Goal: Task Accomplishment & Management: Manage account settings

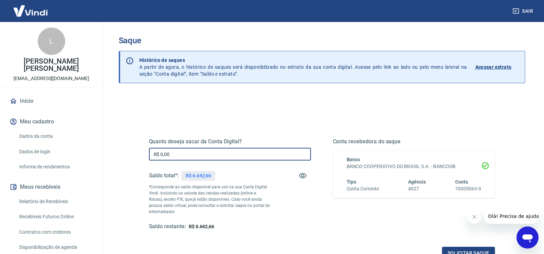
click at [180, 153] on input "R$ 0,00" at bounding box center [230, 154] width 162 height 13
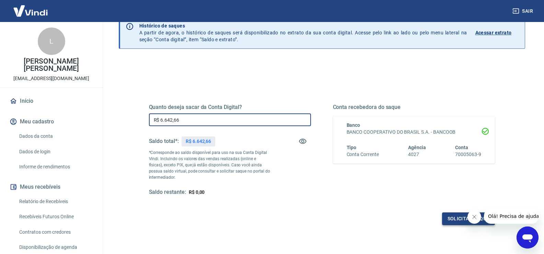
type input "R$ 6.642,66"
click at [453, 215] on button "Solicitar saque" at bounding box center [468, 218] width 53 height 13
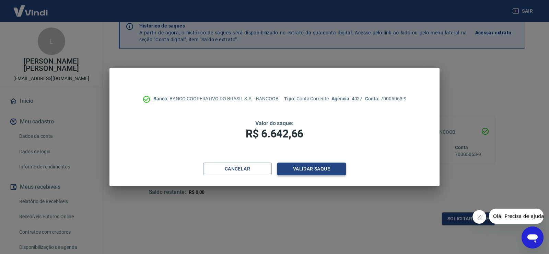
click at [336, 169] on button "Validar saque" at bounding box center [311, 168] width 69 height 13
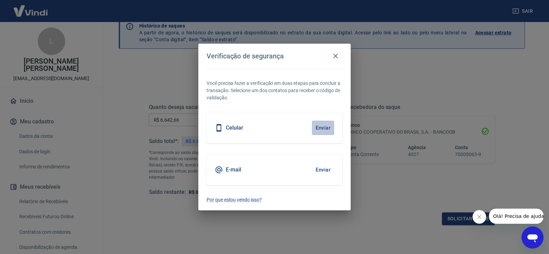
click at [326, 128] on button "Enviar" at bounding box center [323, 128] width 22 height 14
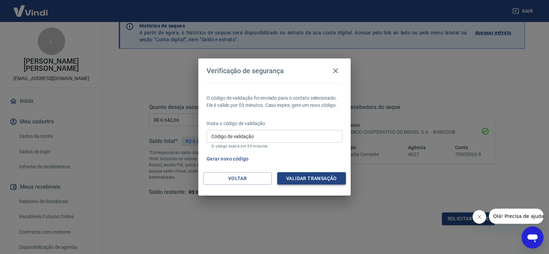
click at [324, 179] on button "Validar transação" at bounding box center [311, 178] width 69 height 13
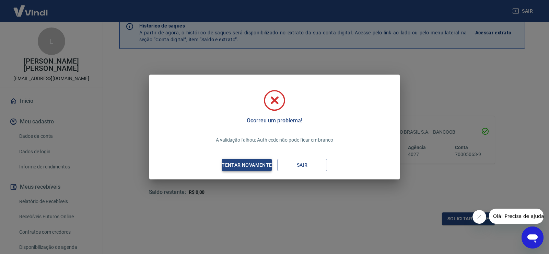
click at [261, 163] on div "Tentar novamente" at bounding box center [247, 165] width 67 height 9
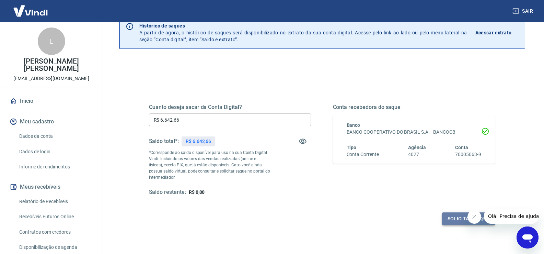
click at [452, 221] on button "Solicitar saque" at bounding box center [468, 218] width 53 height 13
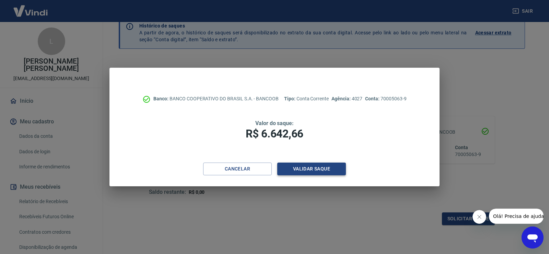
click at [308, 164] on button "Validar saque" at bounding box center [311, 168] width 69 height 13
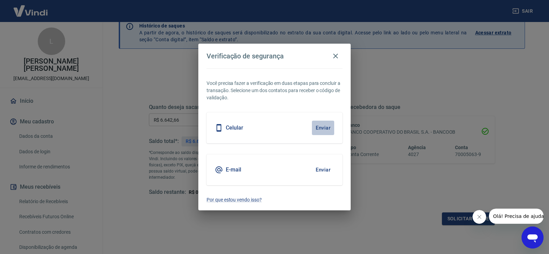
click at [326, 128] on button "Enviar" at bounding box center [323, 128] width 22 height 14
click at [327, 126] on button "Enviar" at bounding box center [323, 128] width 22 height 14
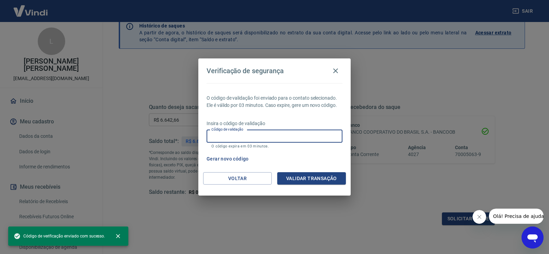
click at [287, 137] on input "Código de validação" at bounding box center [275, 136] width 136 height 13
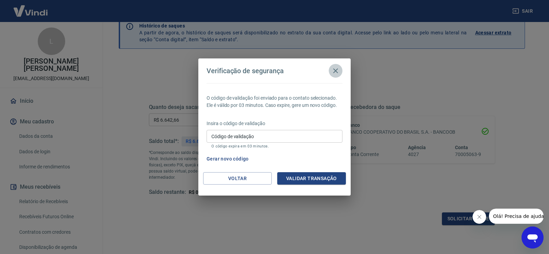
click at [338, 70] on icon "button" at bounding box center [336, 71] width 8 height 8
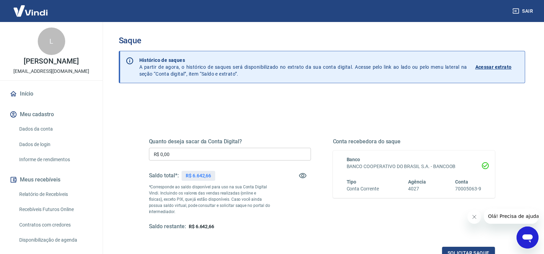
click at [231, 152] on input "R$ 0,00" at bounding box center [230, 154] width 162 height 13
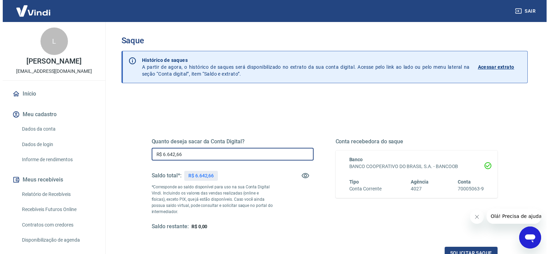
scroll to position [34, 0]
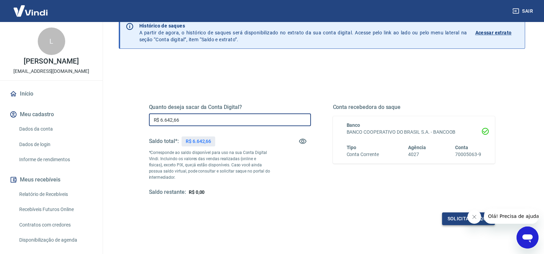
type input "R$ 6.642,66"
click at [460, 221] on button "Solicitar saque" at bounding box center [468, 218] width 53 height 13
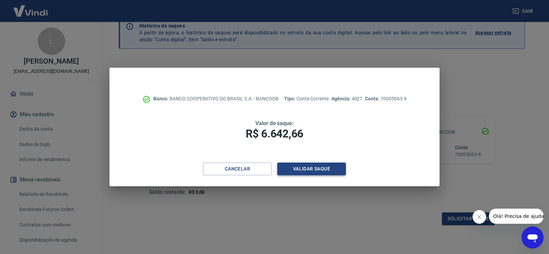
click at [312, 167] on button "Validar saque" at bounding box center [311, 168] width 69 height 13
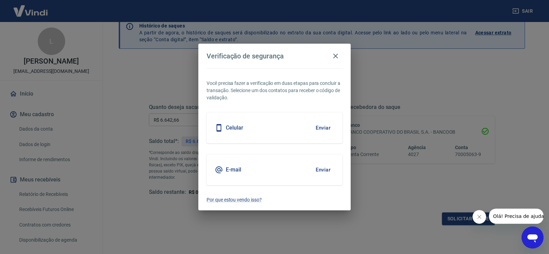
click at [327, 166] on button "Enviar" at bounding box center [323, 169] width 22 height 14
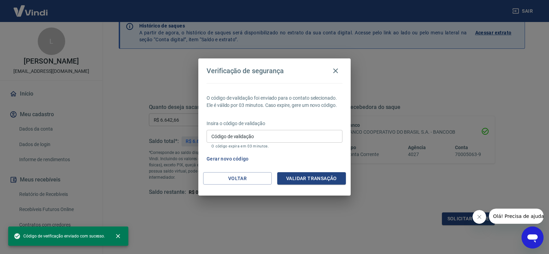
click at [295, 133] on input "Código de validação" at bounding box center [275, 136] width 136 height 13
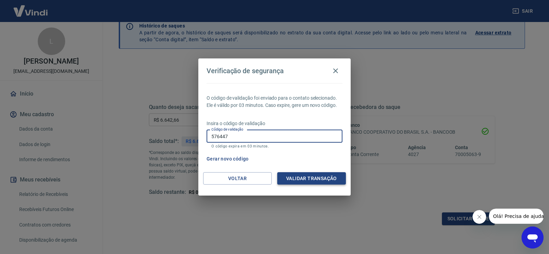
type input "576447"
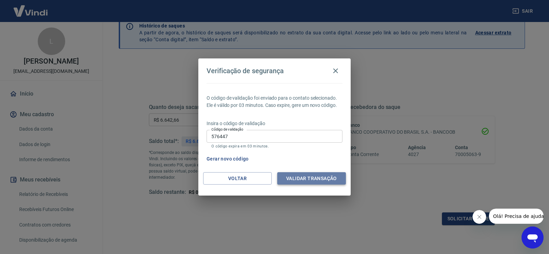
click at [314, 177] on button "Validar transação" at bounding box center [311, 178] width 69 height 13
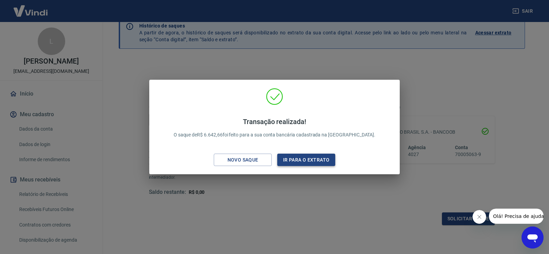
click at [319, 160] on button "Ir para o extrato" at bounding box center [306, 160] width 58 height 13
